Goal: Task Accomplishment & Management: Use online tool/utility

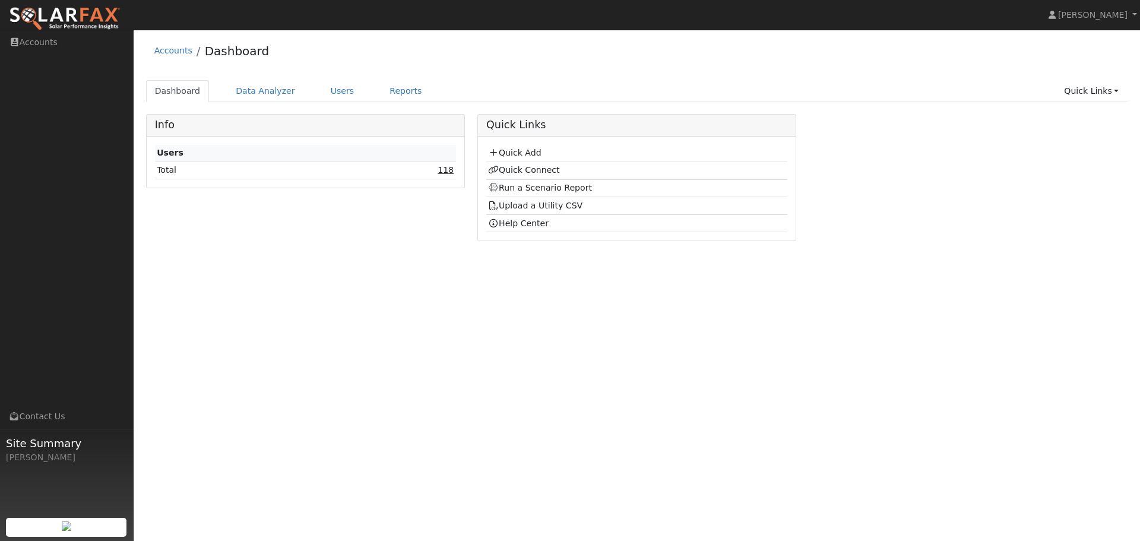
click at [445, 172] on link "118" at bounding box center [446, 169] width 16 height 9
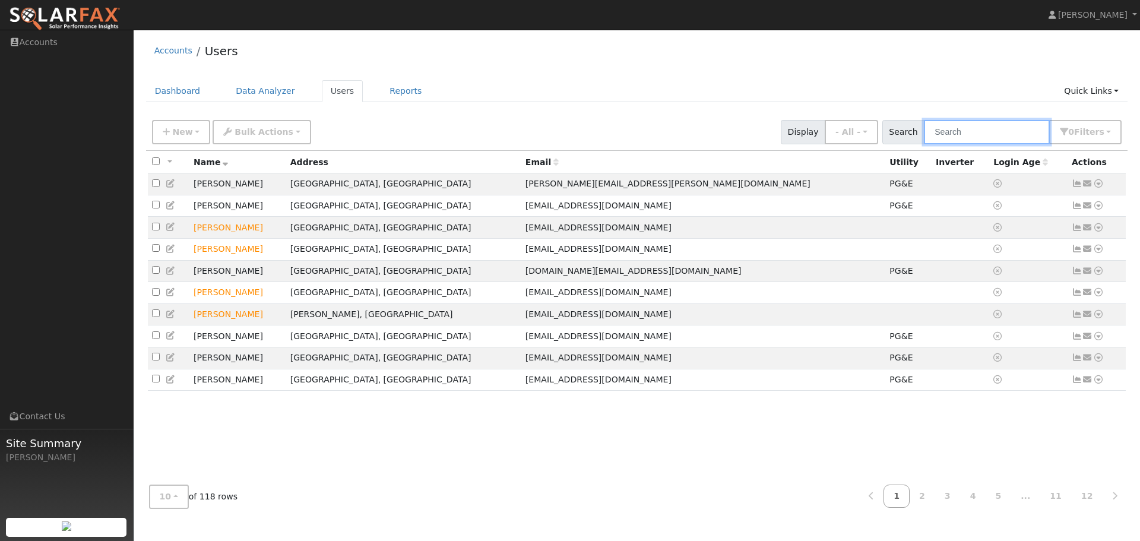
click at [976, 132] on input "text" at bounding box center [987, 132] width 126 height 24
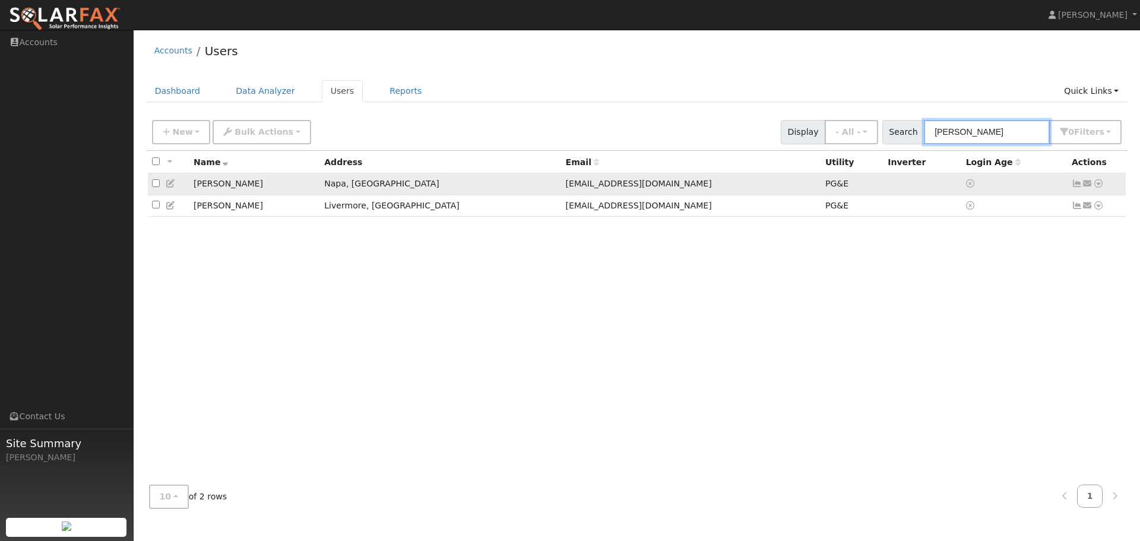
type input "julie"
click at [1097, 184] on icon at bounding box center [1098, 183] width 11 height 8
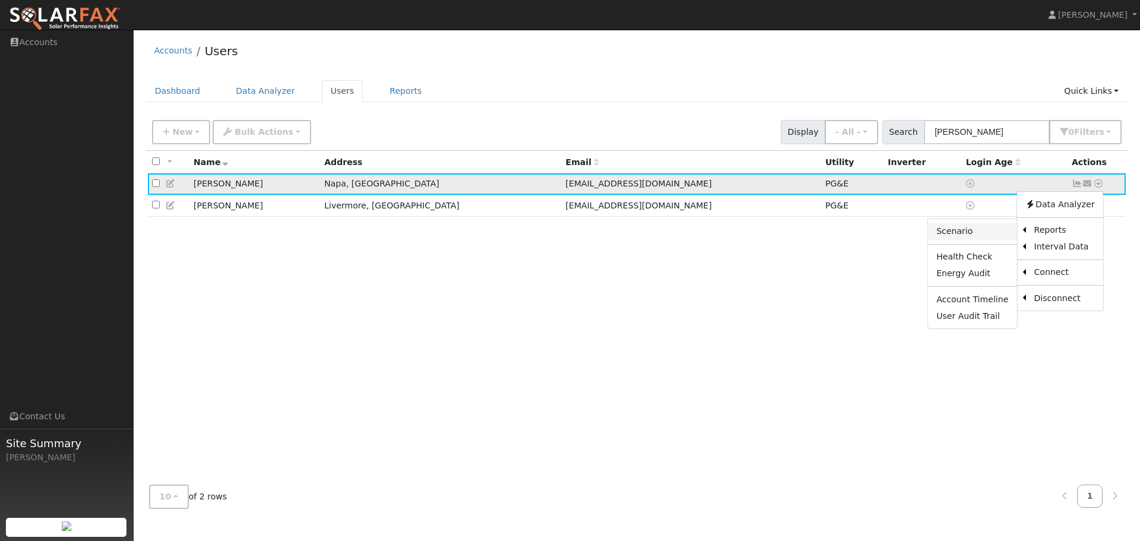
click at [977, 229] on link "Scenario" at bounding box center [972, 231] width 88 height 17
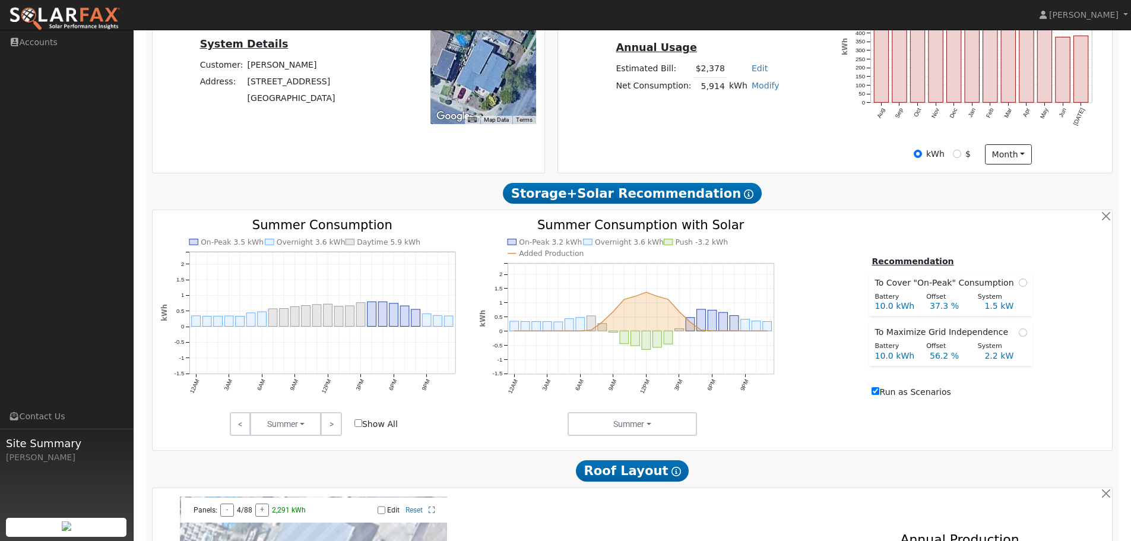
scroll to position [356, 0]
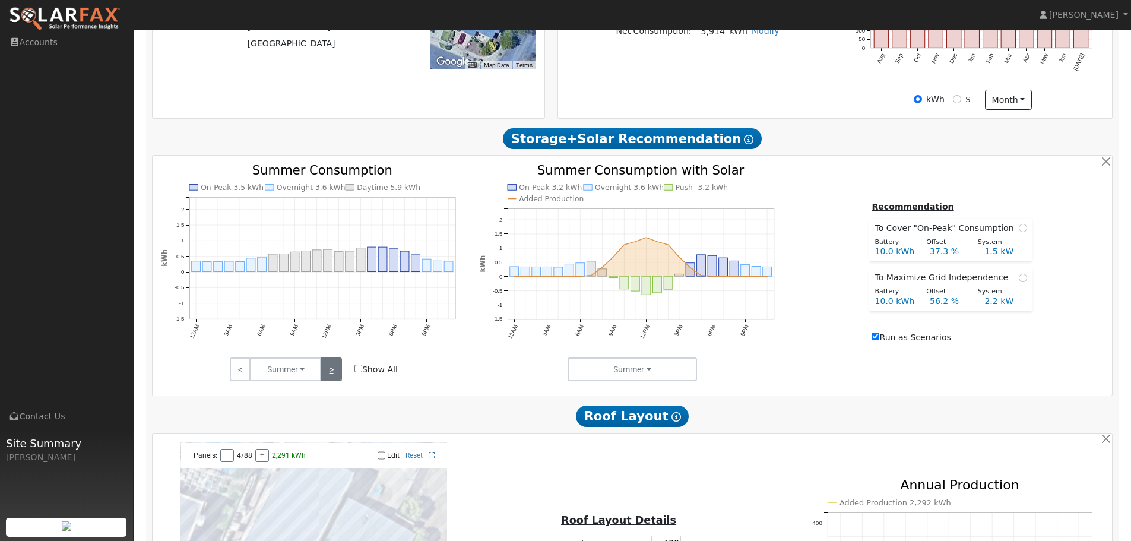
click at [336, 381] on link ">" at bounding box center [331, 369] width 21 height 24
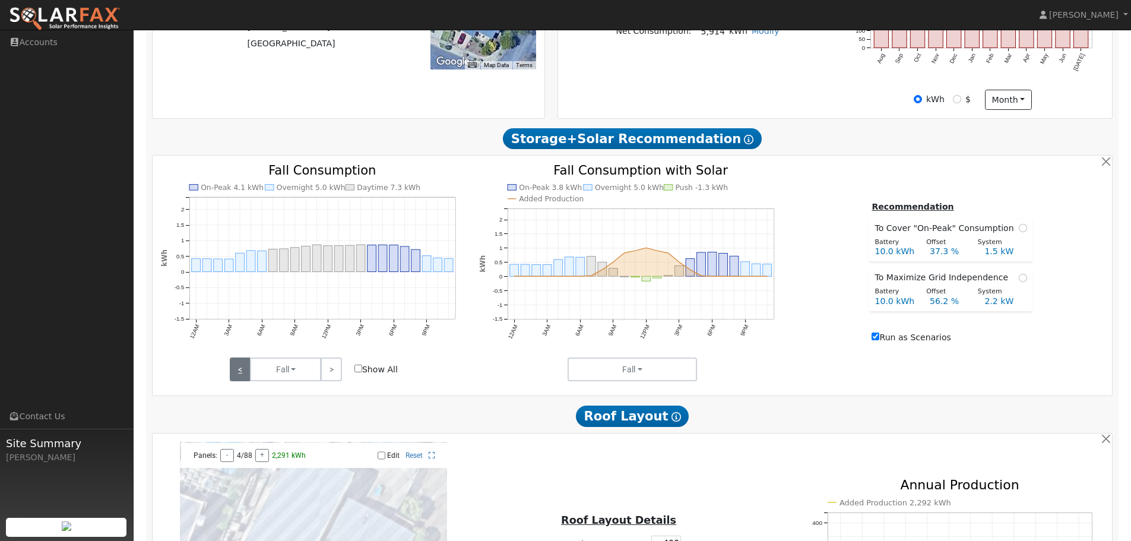
click at [246, 378] on link "<" at bounding box center [240, 369] width 21 height 24
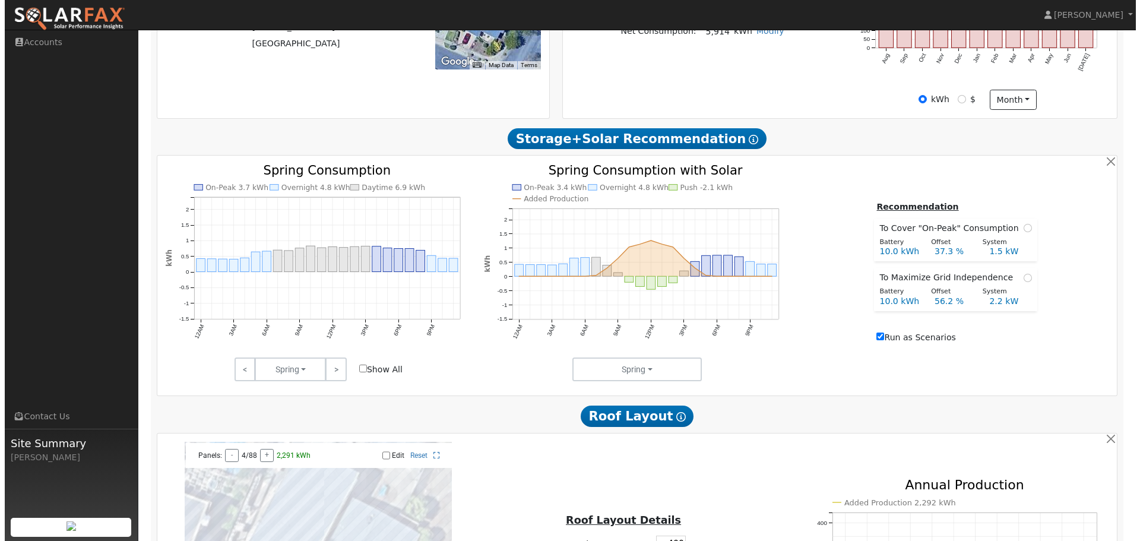
scroll to position [0, 0]
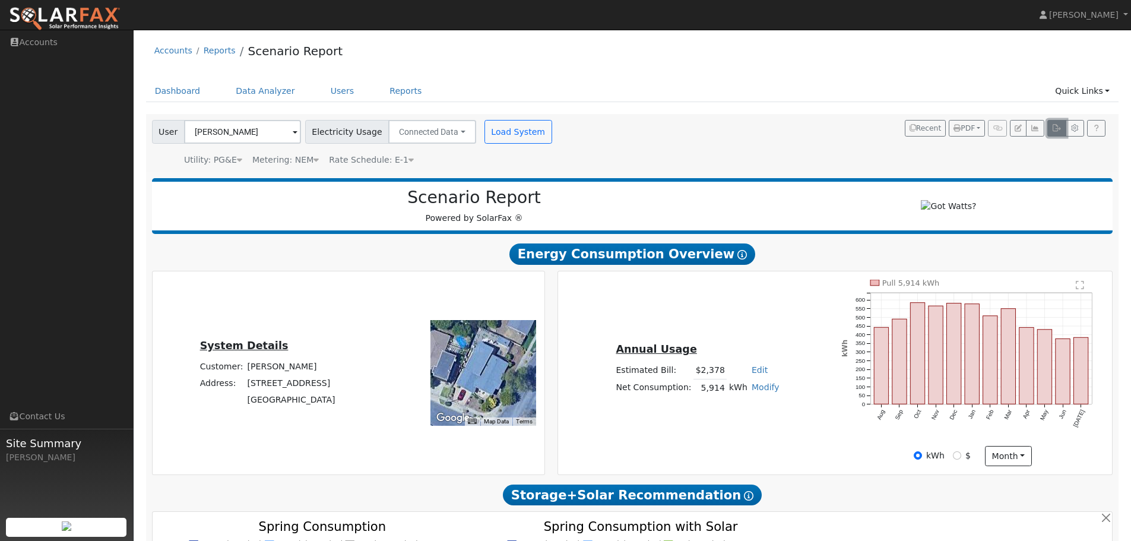
click at [1056, 132] on icon "button" at bounding box center [1056, 128] width 9 height 7
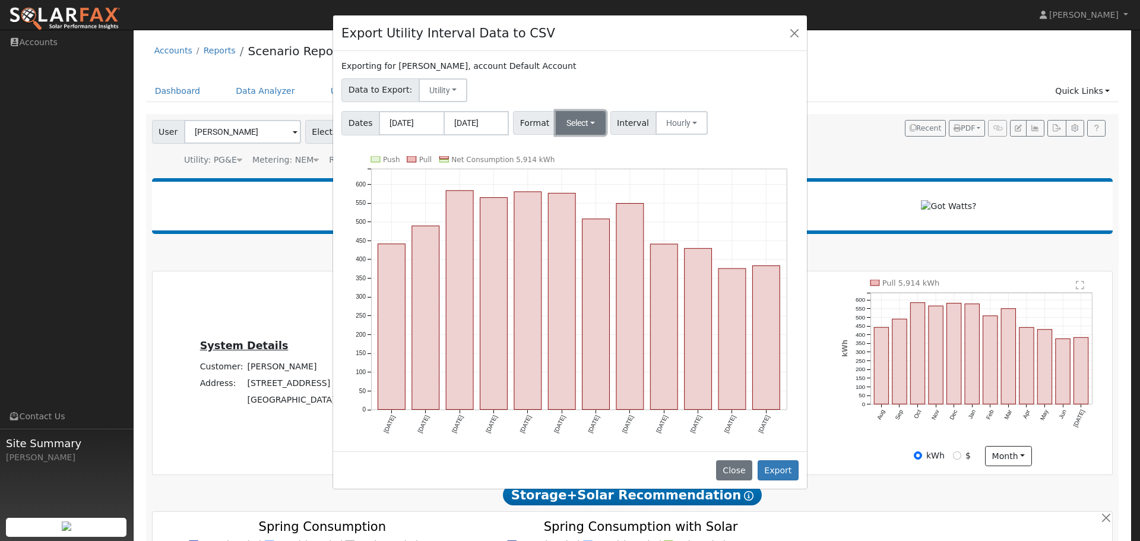
click at [574, 129] on button "Select" at bounding box center [581, 123] width 50 height 24
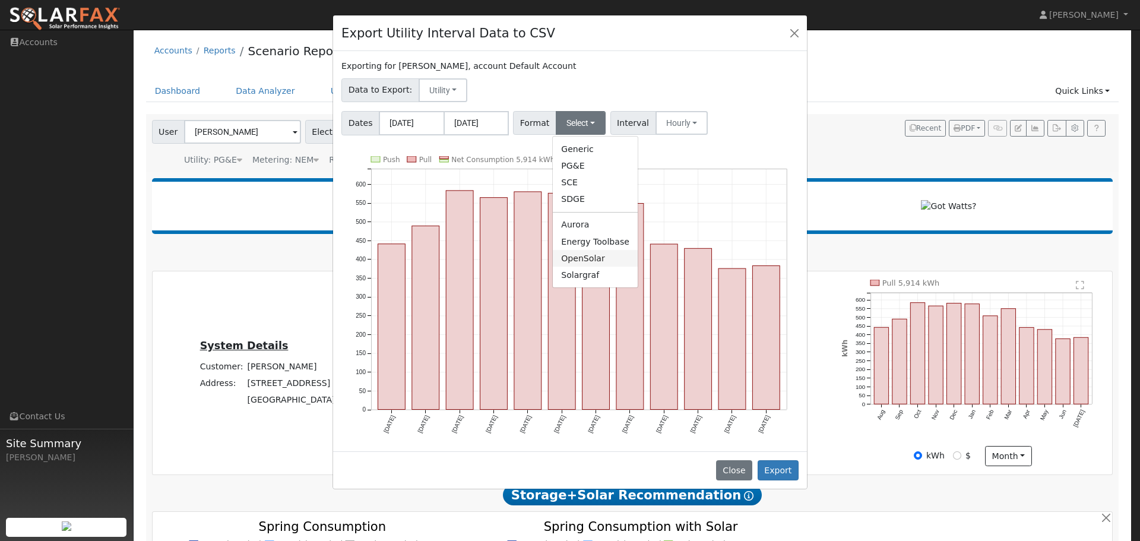
click at [588, 262] on link "OpenSolar" at bounding box center [595, 258] width 85 height 17
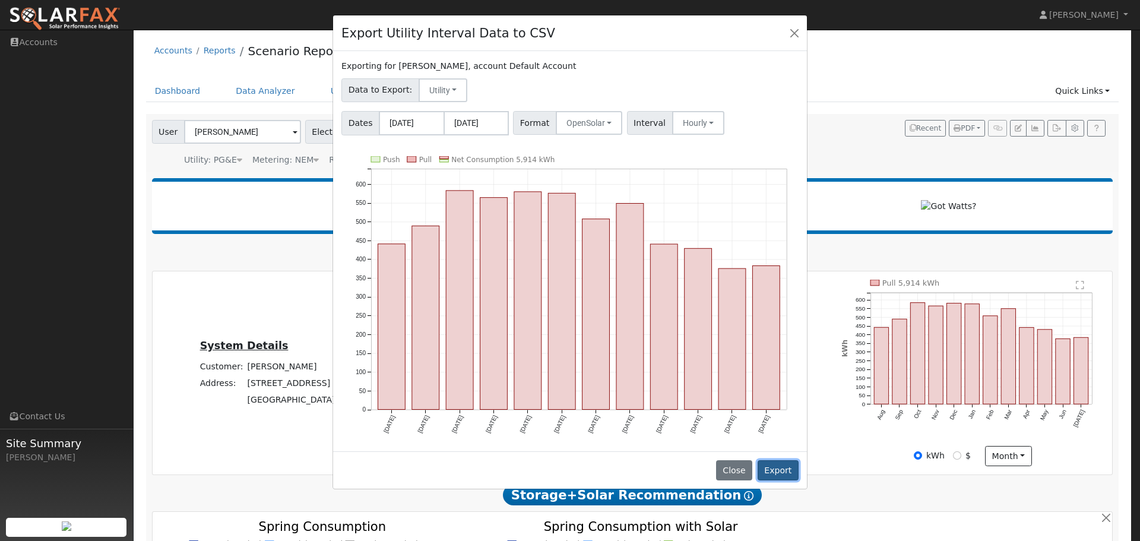
click at [780, 470] on button "Export" at bounding box center [778, 470] width 41 height 20
